Goal: Find specific page/section: Find specific page/section

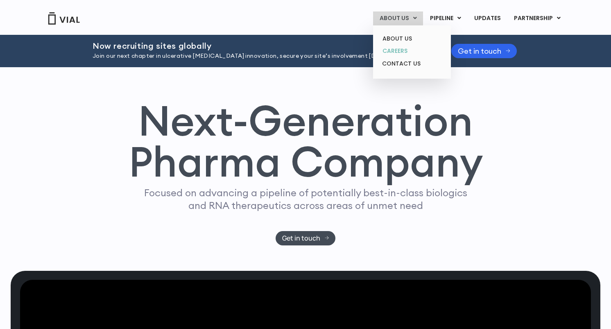
click at [401, 52] on link "CAREERS" at bounding box center [412, 51] width 72 height 13
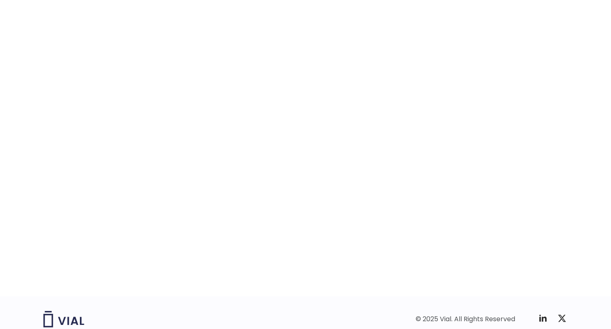
scroll to position [1246, 0]
